Goal: Check status: Check status

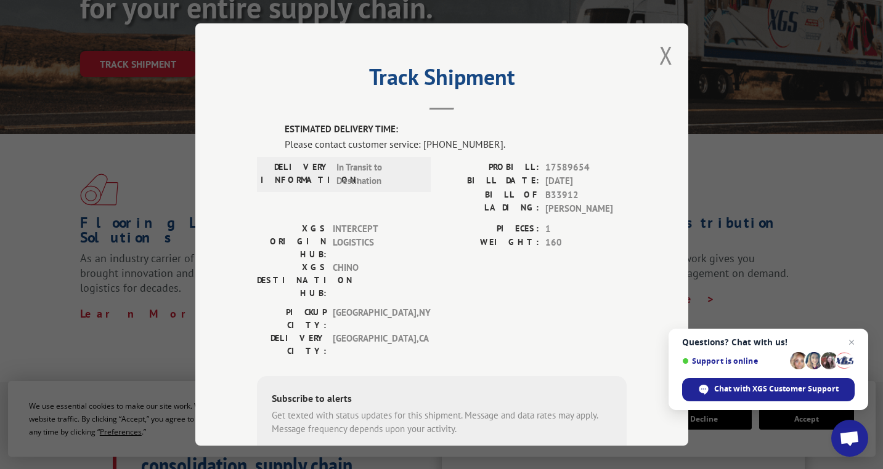
scroll to position [25, 0]
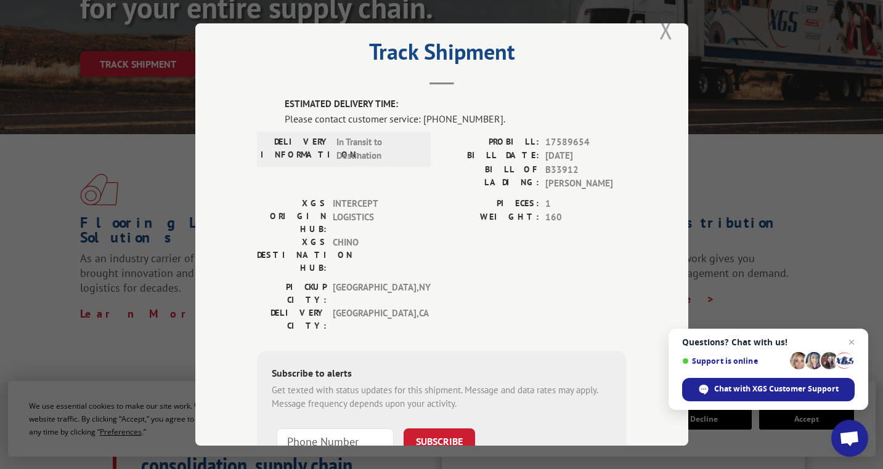
click at [663, 33] on button "Close modal" at bounding box center [666, 30] width 14 height 33
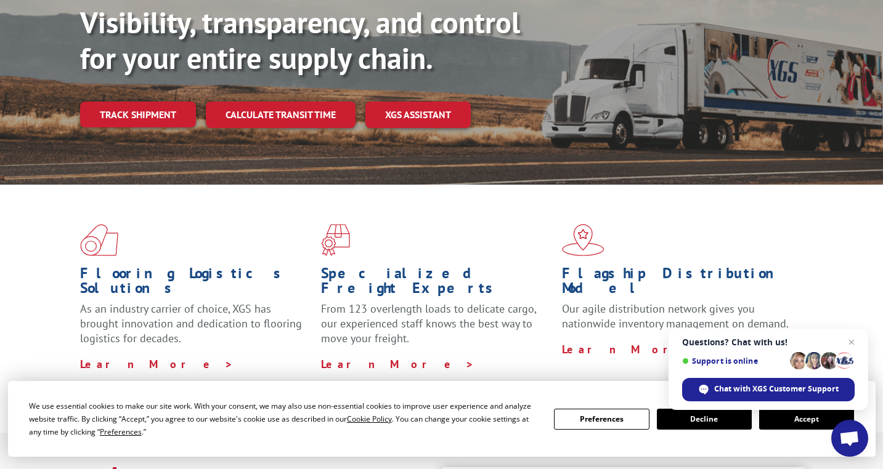
scroll to position [80, 0]
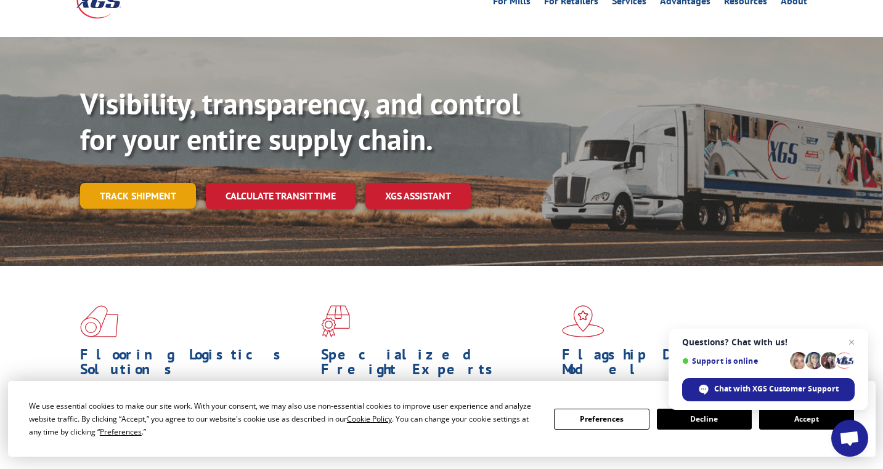
click at [154, 183] on link "Track shipment" at bounding box center [138, 196] width 116 height 26
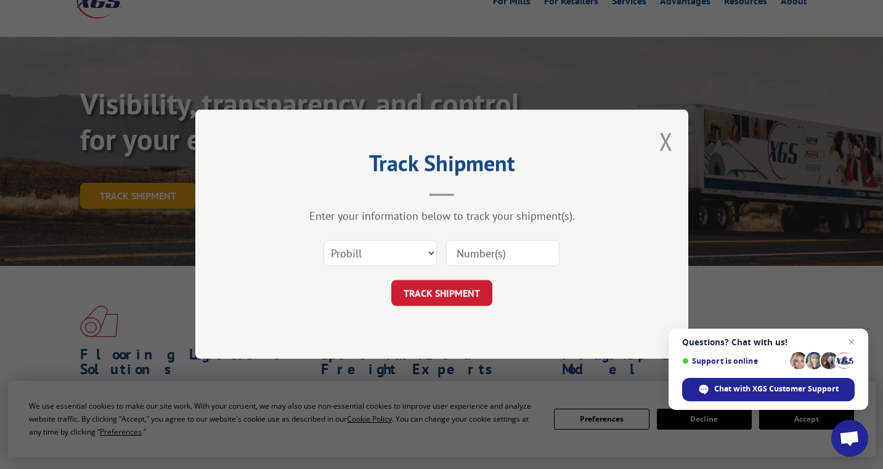
scroll to position [0, 0]
click at [480, 261] on input at bounding box center [502, 254] width 113 height 26
paste input "17589654"
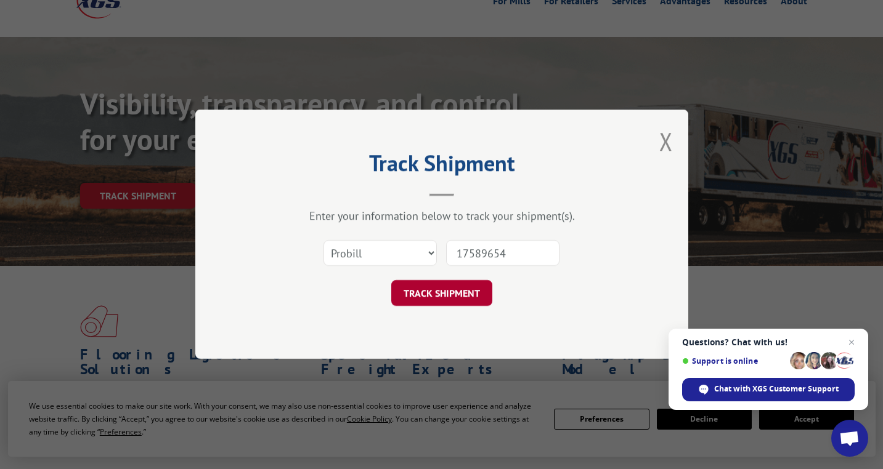
type input "17589654"
click at [459, 288] on button "TRACK SHIPMENT" at bounding box center [441, 294] width 101 height 26
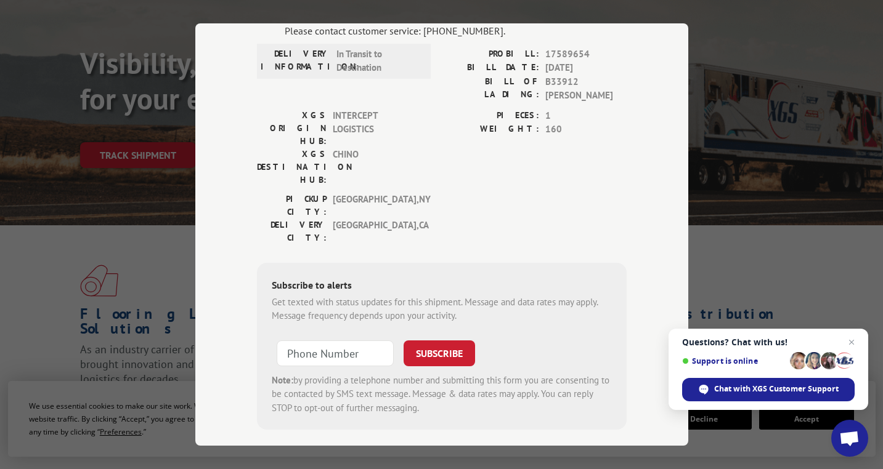
scroll to position [112, 0]
click at [339, 342] on input "+1 (___) ___-____" at bounding box center [335, 355] width 117 height 26
type input "[PHONE_NUMBER]"
click at [427, 342] on button "SUBSCRIBE" at bounding box center [438, 355] width 71 height 26
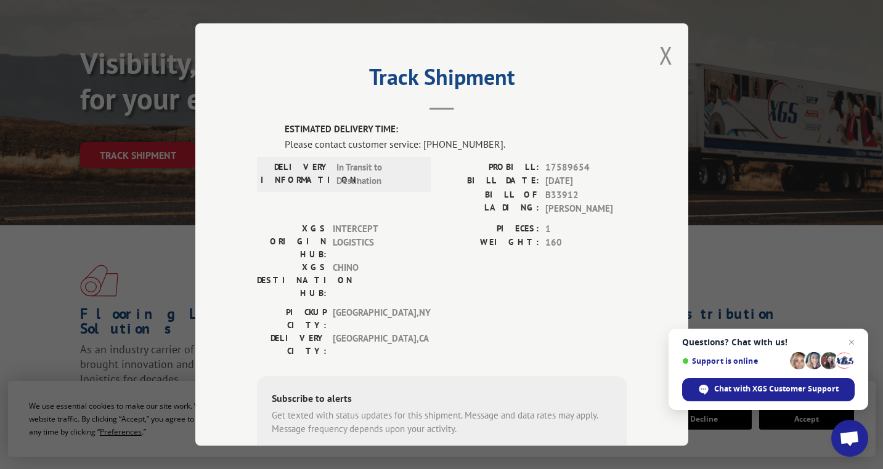
scroll to position [2, 0]
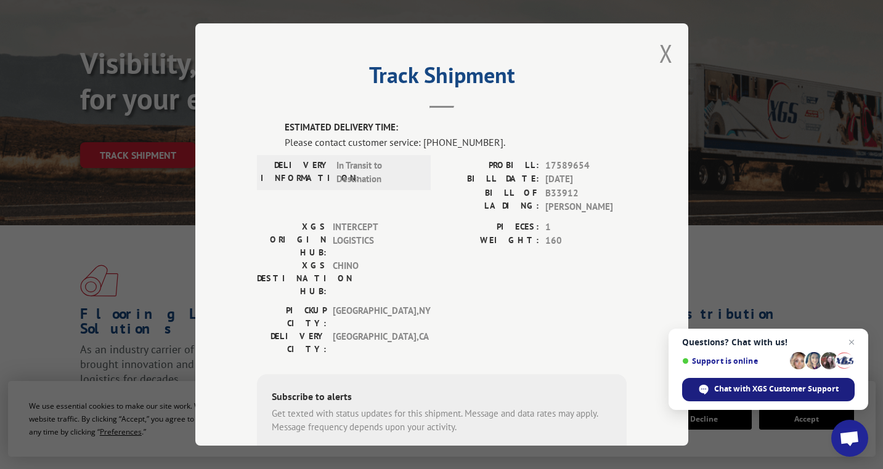
click at [805, 394] on span "Chat with XGS Customer Support" at bounding box center [776, 389] width 124 height 11
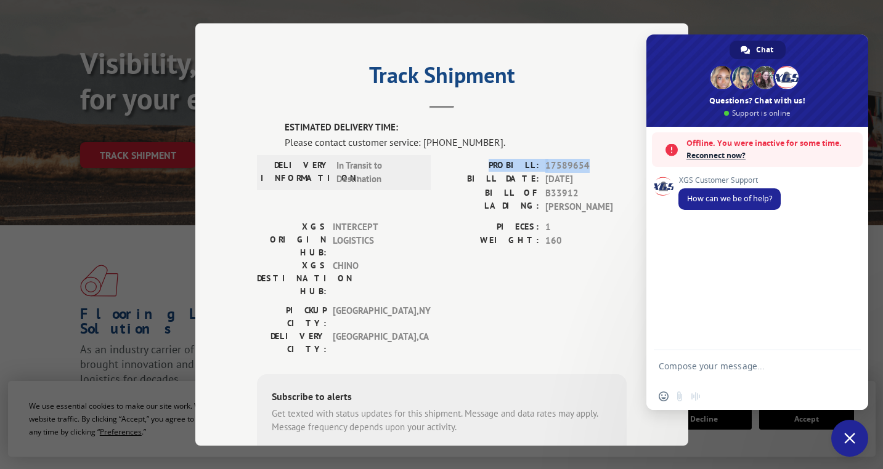
drag, startPoint x: 586, startPoint y: 164, endPoint x: 506, endPoint y: 162, distance: 80.1
click at [506, 162] on div "PROBILL: 17589654" at bounding box center [534, 166] width 185 height 14
copy div "PROBILL: 17589654"
click at [703, 353] on form at bounding box center [743, 367] width 170 height 35
click at [705, 364] on textarea "Compose your message..." at bounding box center [743, 372] width 170 height 22
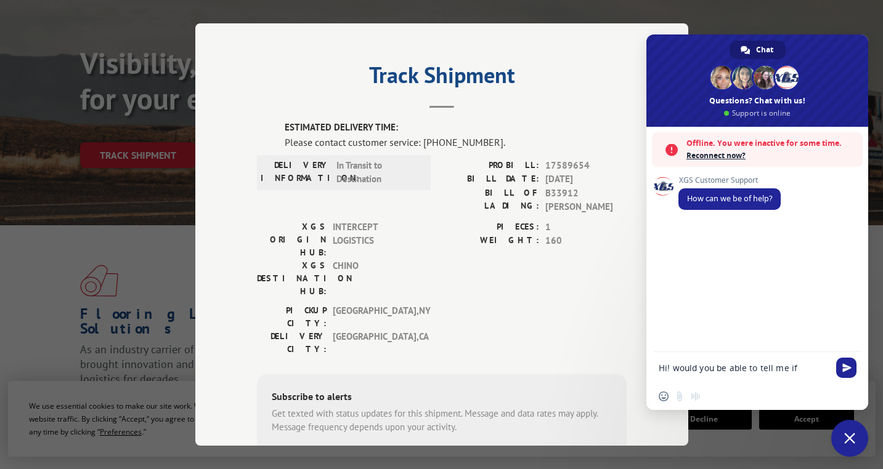
paste textarea "PROBILL: 17589654"
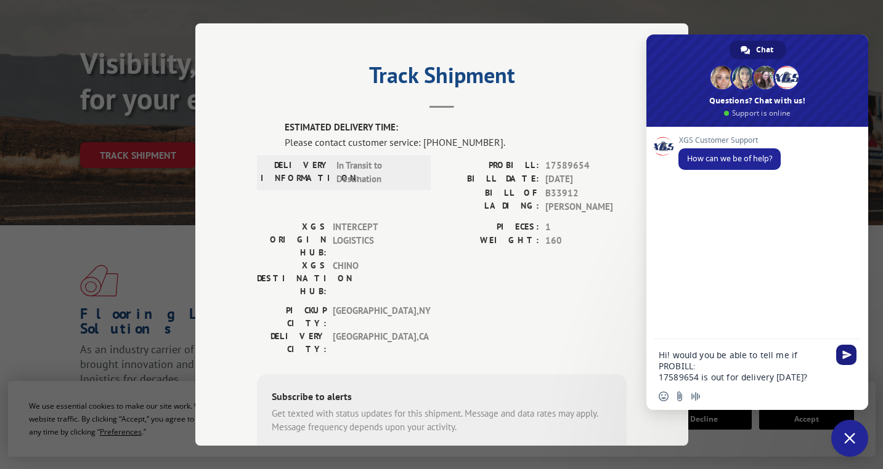
type textarea "Hi! would you be able to tell me if PROBILL: 17589654 is out for delivery [DATE…"
click at [849, 352] on span "Send" at bounding box center [846, 354] width 9 height 9
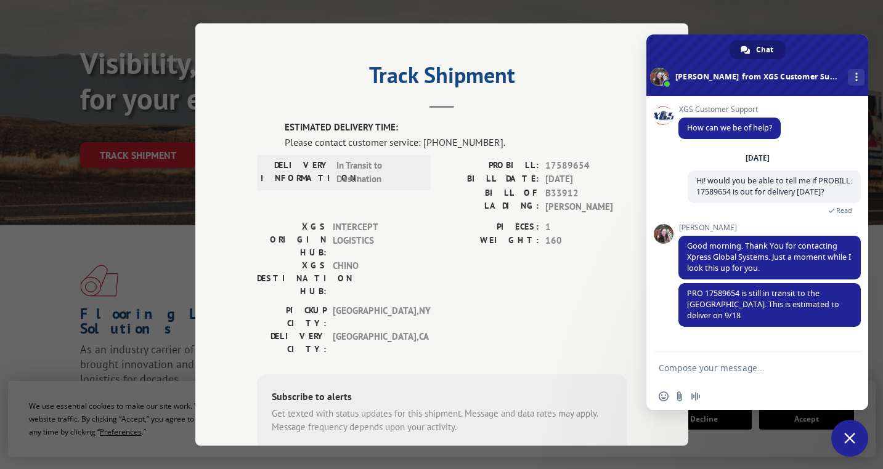
click at [683, 365] on textarea "Compose your message..." at bounding box center [743, 368] width 170 height 11
click at [799, 366] on textarea "Hi [PERSON_NAME], thank you for the update. I believe this was supposed to arri…" at bounding box center [743, 372] width 170 height 22
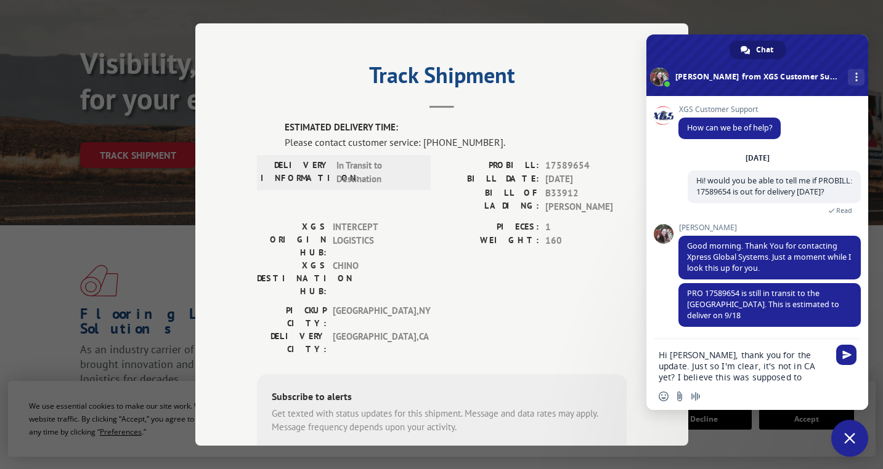
click at [705, 380] on textarea "Hi [PERSON_NAME], thank you for the update. Just so I'm clear, it's not in CA y…" at bounding box center [743, 366] width 170 height 33
click at [800, 379] on textarea "Hi [PERSON_NAME], thank you for the update. Just so I'm clear, it's not in CA y…" at bounding box center [743, 366] width 170 height 33
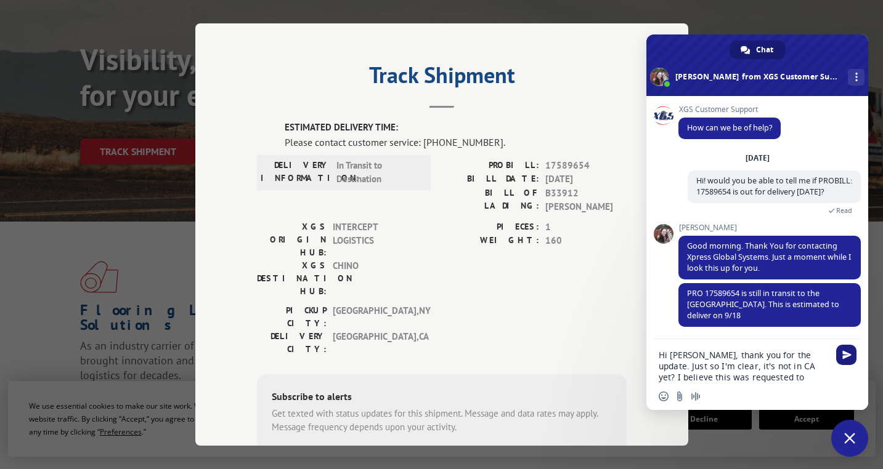
type textarea "Hi [PERSON_NAME], thank you for the update. Just so I'm clear, it's not in CA y…"
click at [849, 352] on span "Send" at bounding box center [846, 354] width 9 height 9
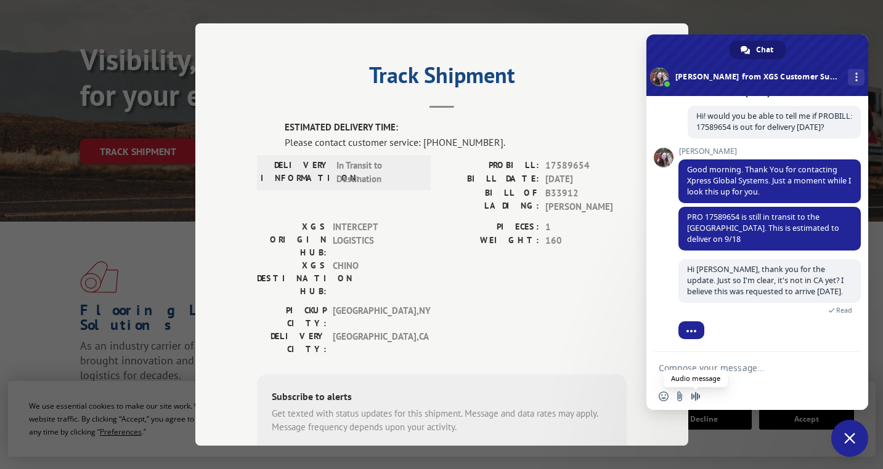
scroll to position [94, 0]
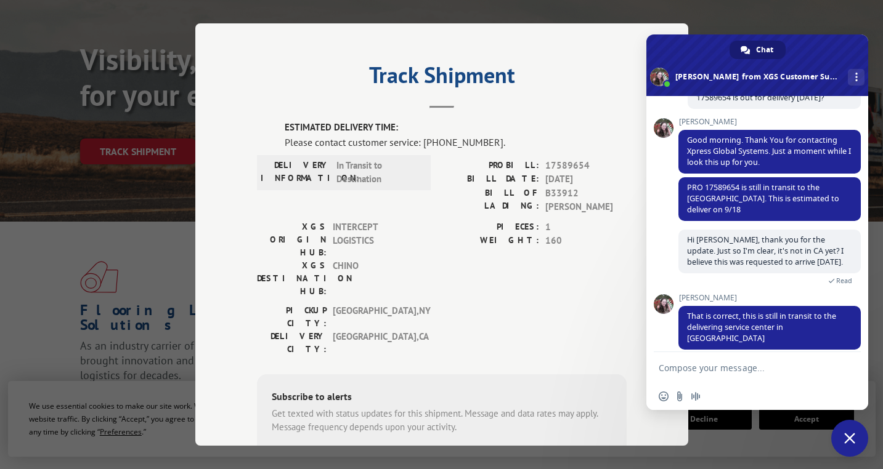
click at [734, 369] on textarea "Compose your message..." at bounding box center [743, 368] width 170 height 11
type textarea "t"
type textarea "gotcha thanks for your helo"
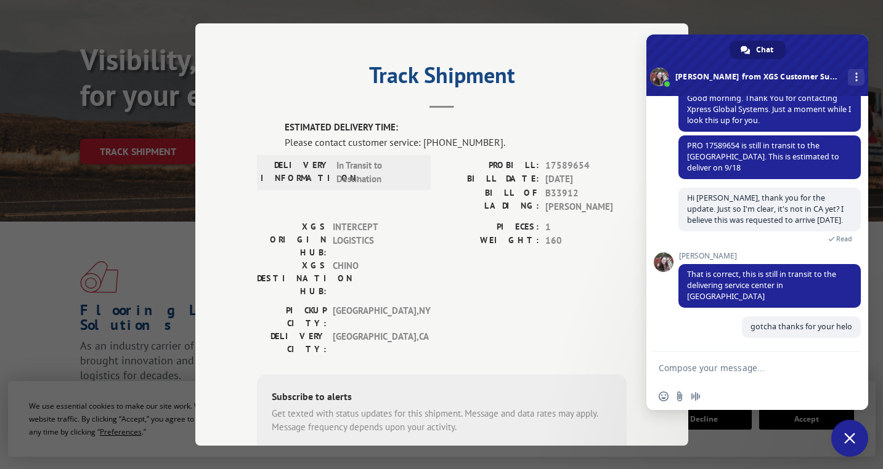
scroll to position [124, 0]
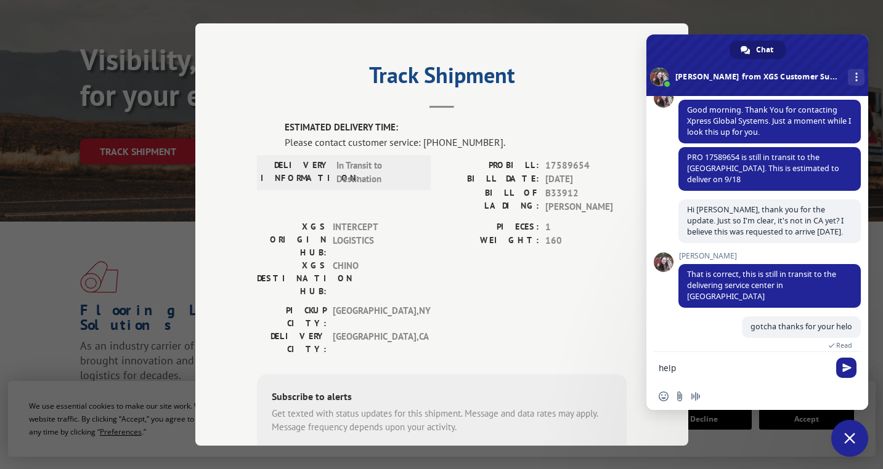
type textarea "help!"
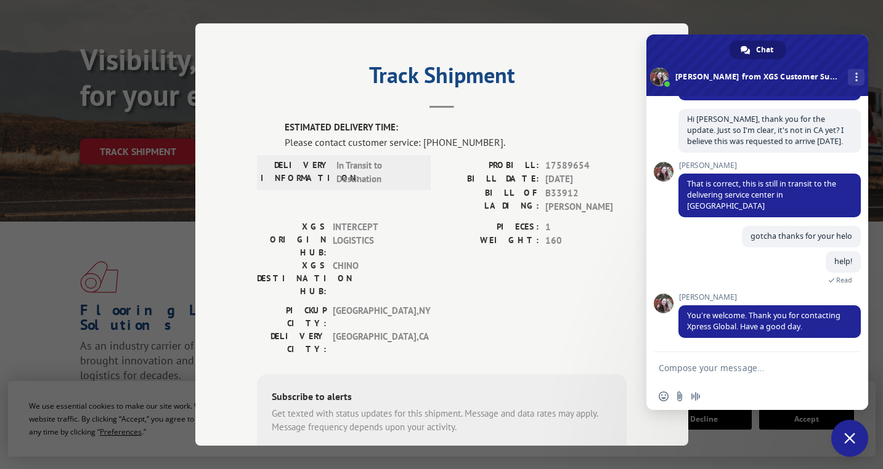
scroll to position [203, 0]
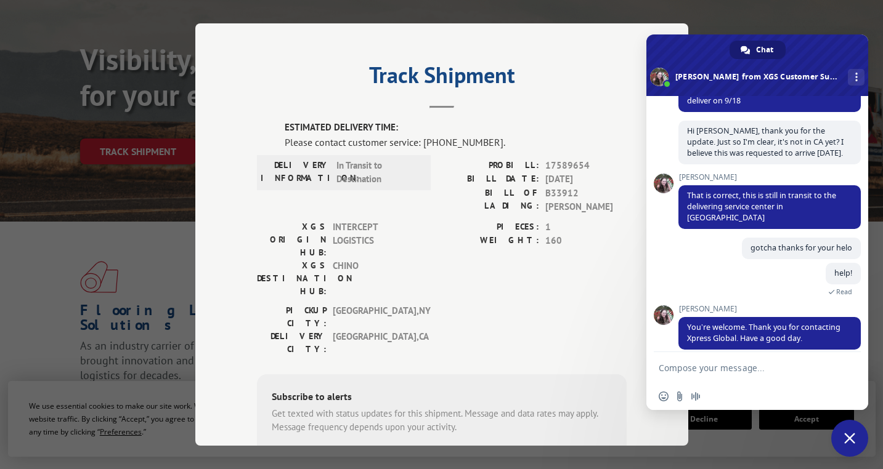
click at [852, 437] on span "Close chat" at bounding box center [849, 438] width 11 height 11
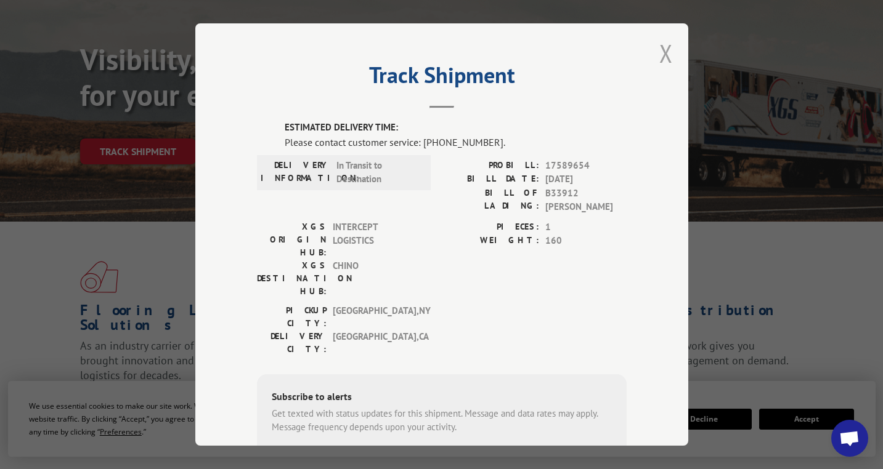
click at [661, 59] on button "Close modal" at bounding box center [666, 53] width 14 height 33
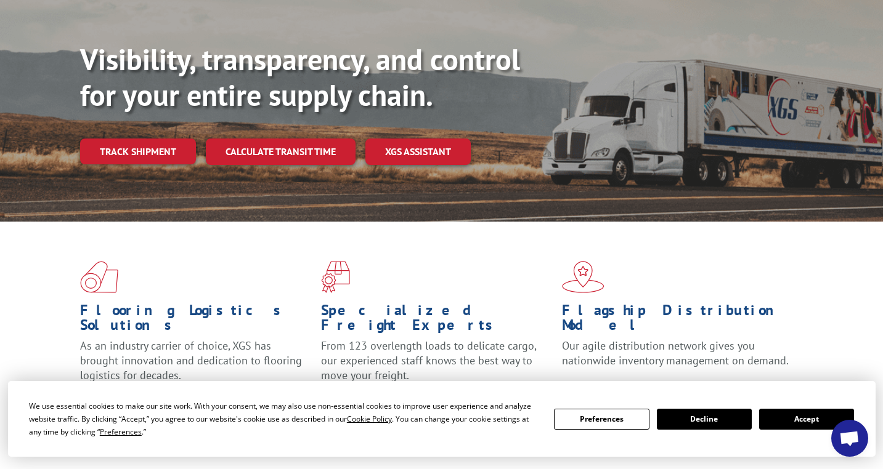
click at [796, 418] on button "Accept" at bounding box center [806, 419] width 95 height 21
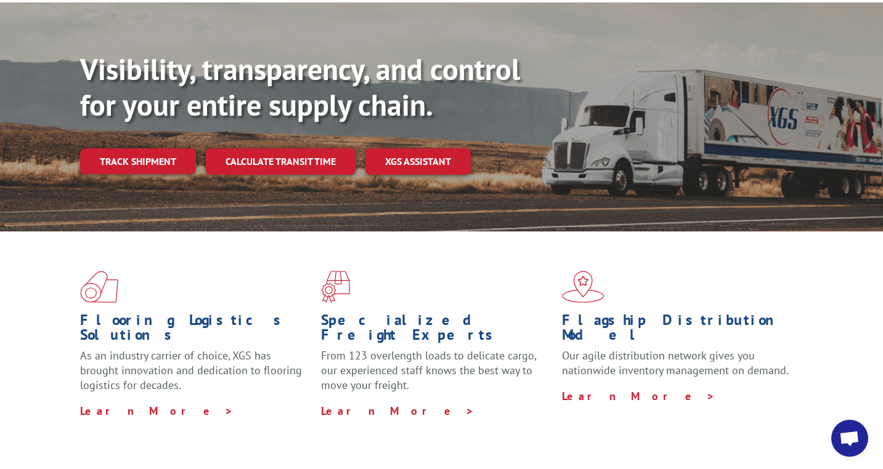
scroll to position [111, 0]
